Goal: Transaction & Acquisition: Purchase product/service

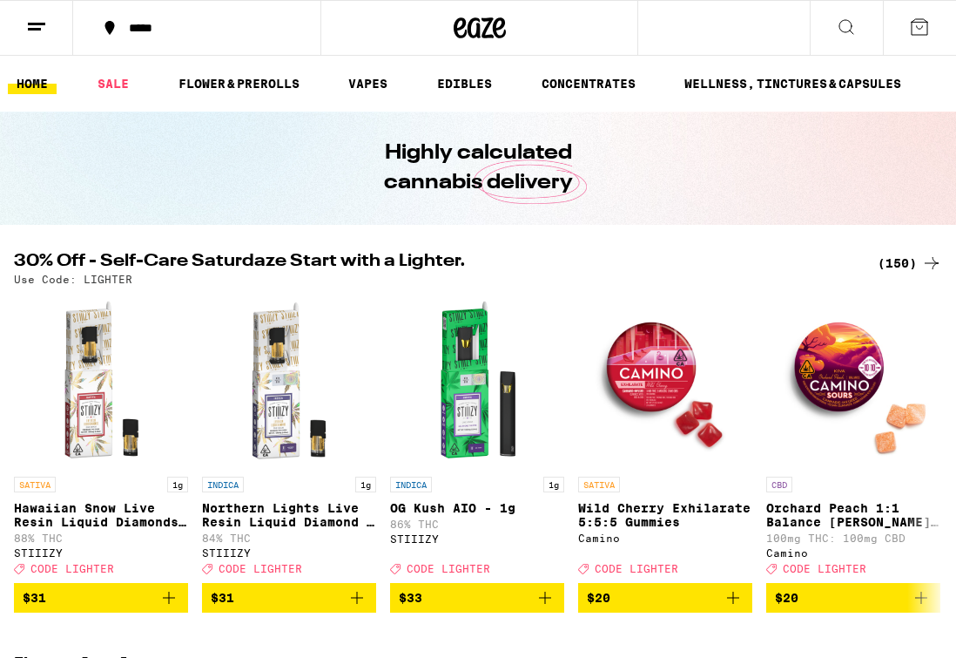
click at [874, 256] on div "(150)" at bounding box center [910, 263] width 64 height 21
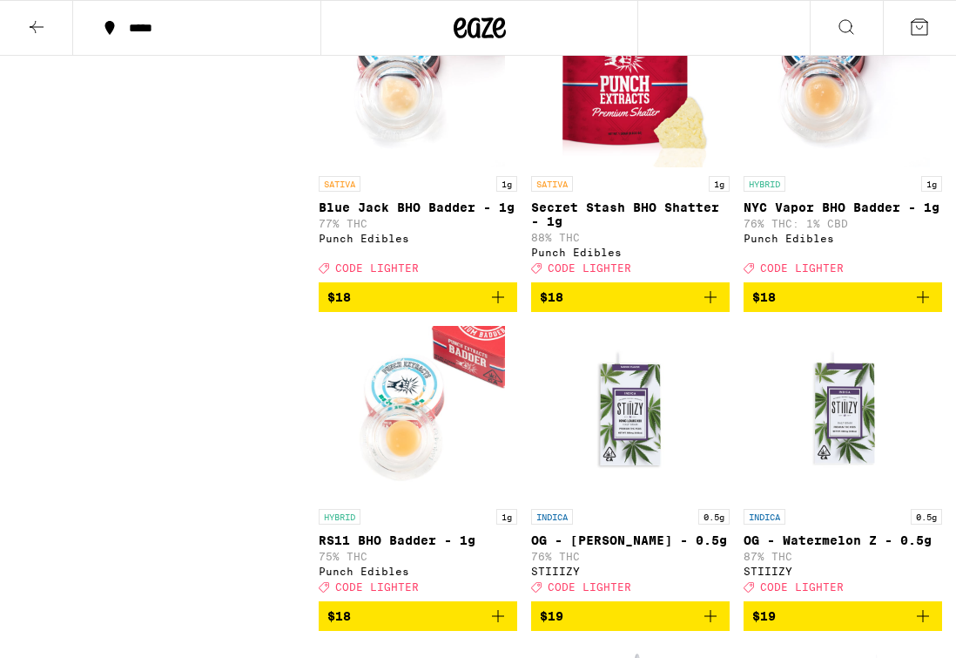
scroll to position [3949, 0]
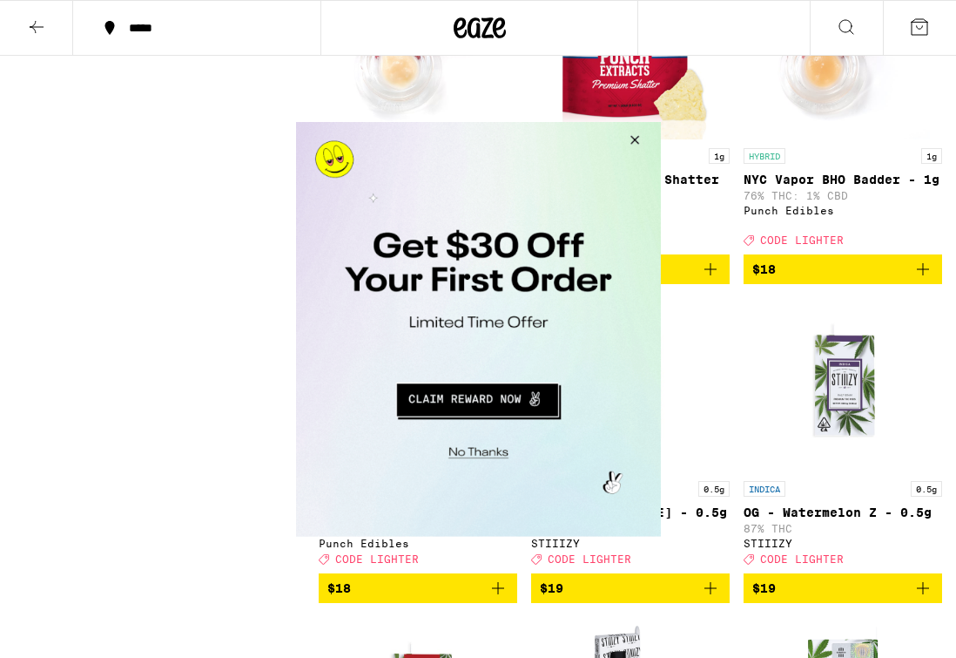
click at [628, 137] on button "Close Modal" at bounding box center [631, 142] width 47 height 42
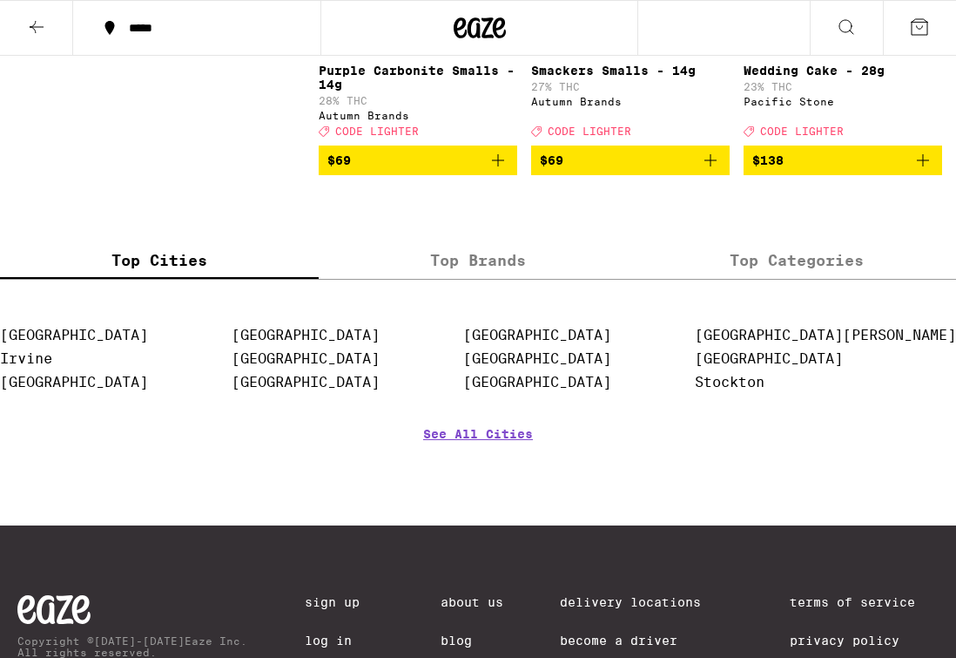
scroll to position [16643, 0]
